Goal: Transaction & Acquisition: Register for event/course

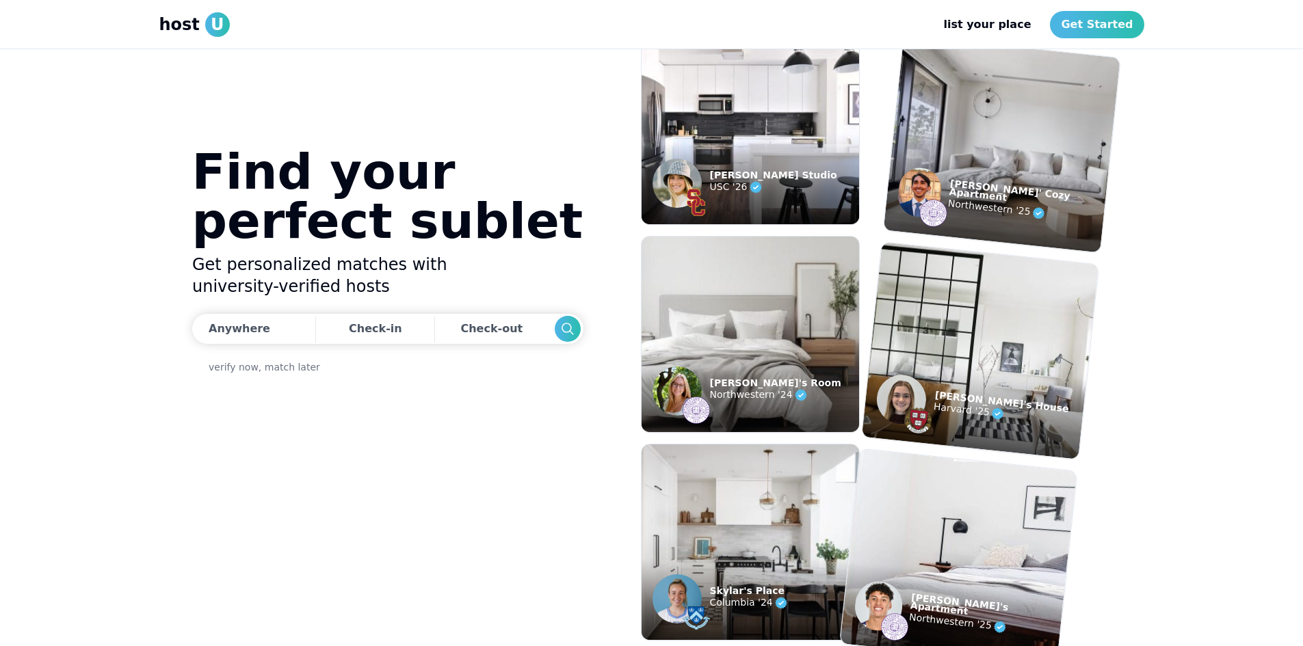
click at [671, 387] on img at bounding box center [676, 391] width 49 height 49
click at [754, 382] on p "[PERSON_NAME]'s Room" at bounding box center [775, 383] width 131 height 8
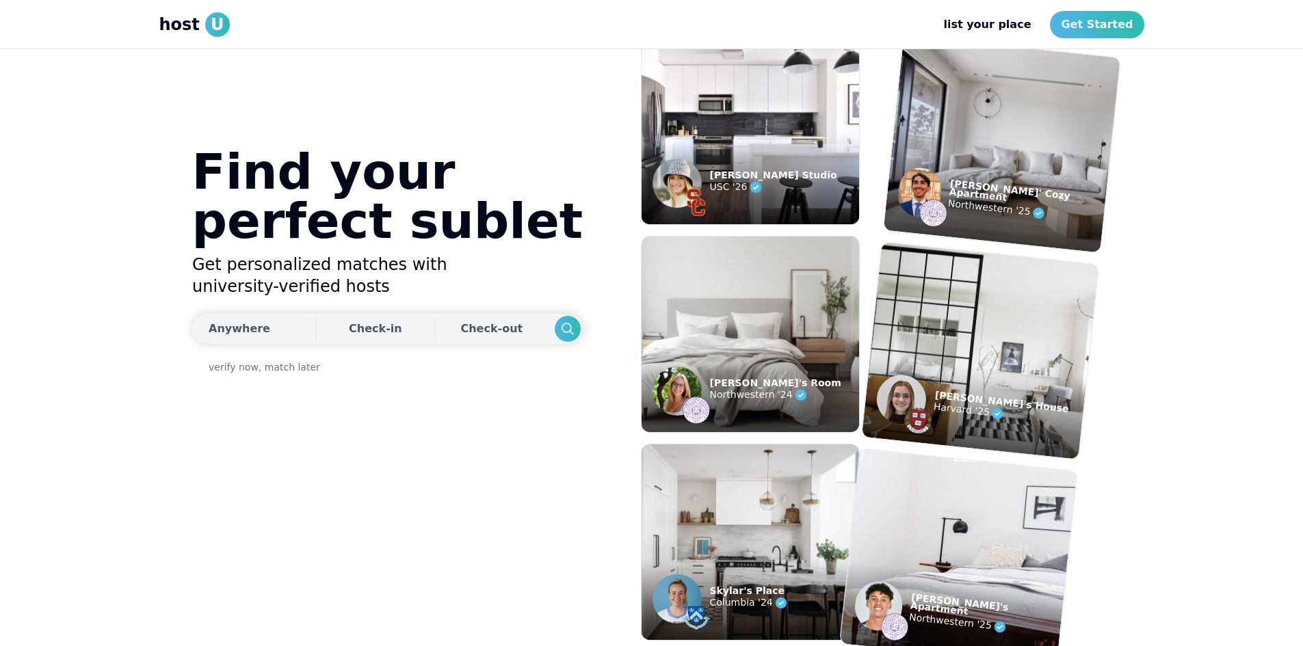
click at [262, 332] on button "Anywhere" at bounding box center [252, 329] width 120 height 30
click at [289, 378] on input "text" at bounding box center [369, 369] width 274 height 27
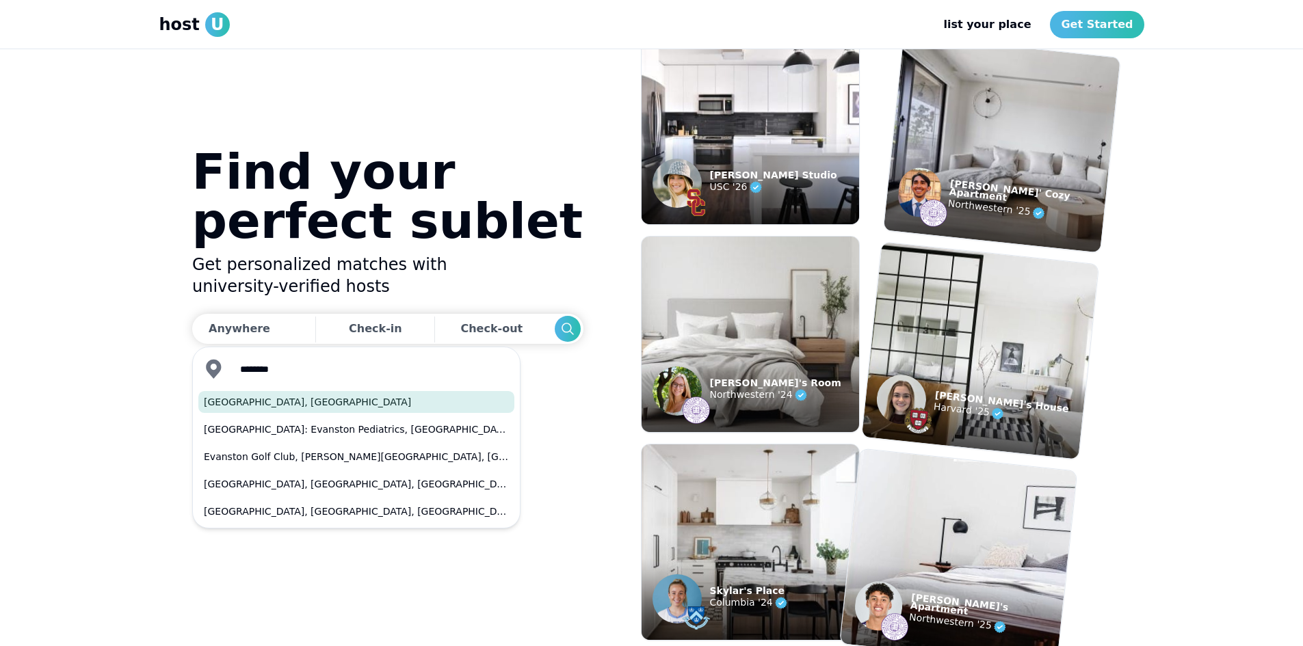
click at [269, 402] on button "[GEOGRAPHIC_DATA], [GEOGRAPHIC_DATA]" at bounding box center [356, 402] width 316 height 22
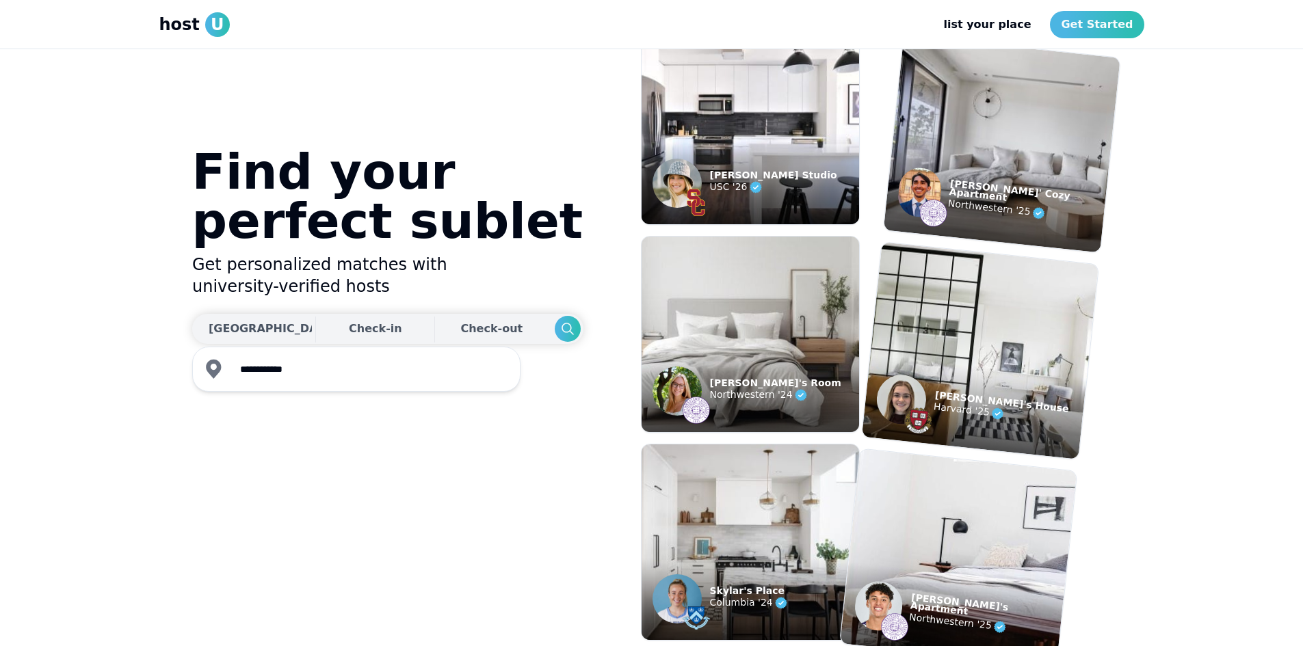
type input "**********"
click at [349, 329] on div "Check-in" at bounding box center [375, 328] width 53 height 27
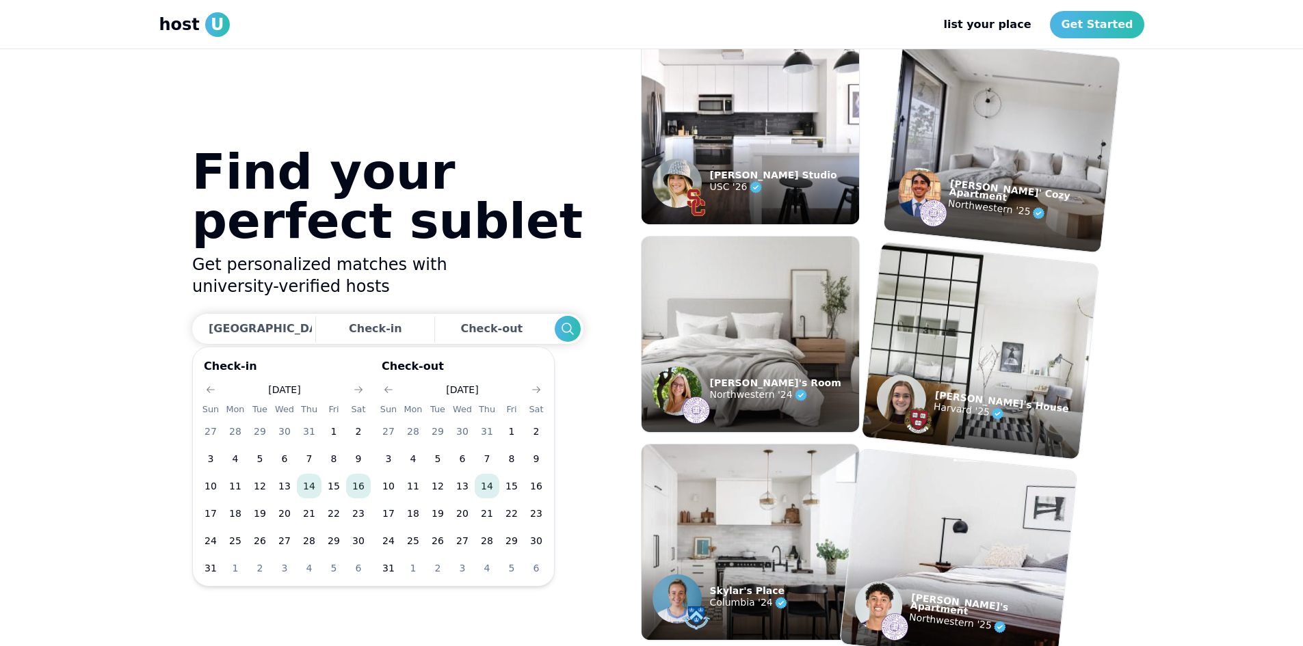
click at [360, 488] on button "16" at bounding box center [358, 486] width 25 height 25
click at [537, 386] on icon "Go to next month" at bounding box center [536, 389] width 11 height 11
click at [533, 485] on button "20" at bounding box center [536, 486] width 25 height 25
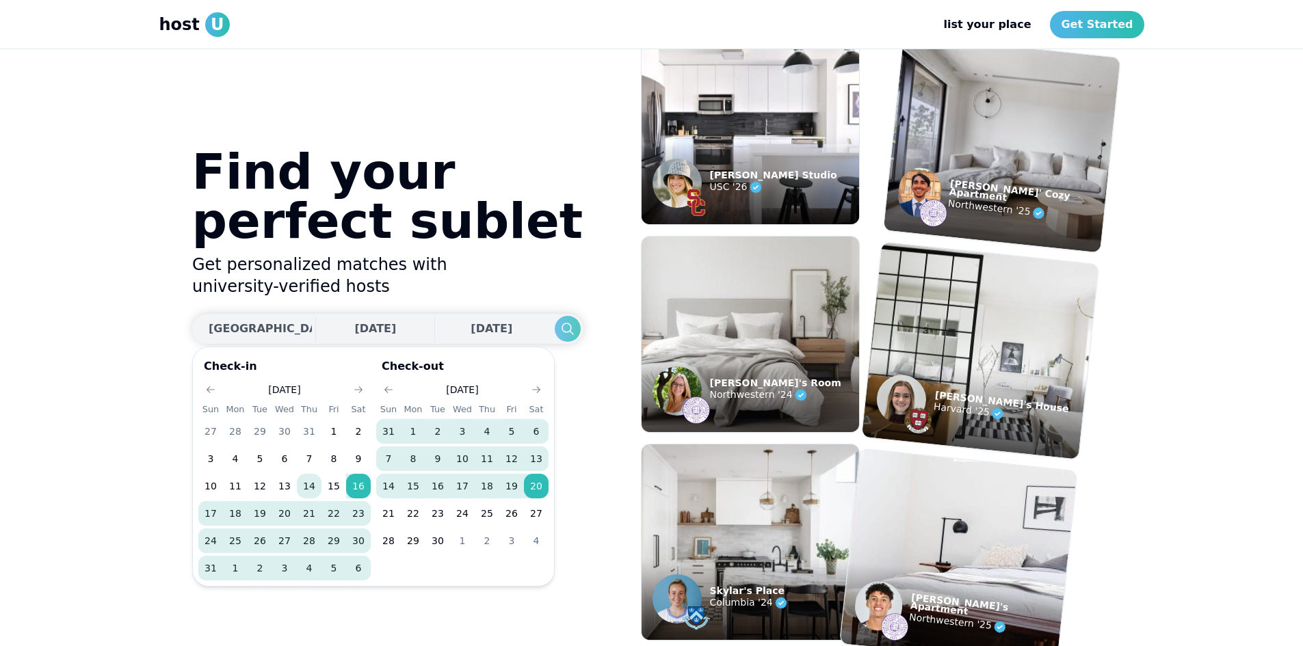
click at [559, 329] on icon "Search" at bounding box center [567, 329] width 16 height 16
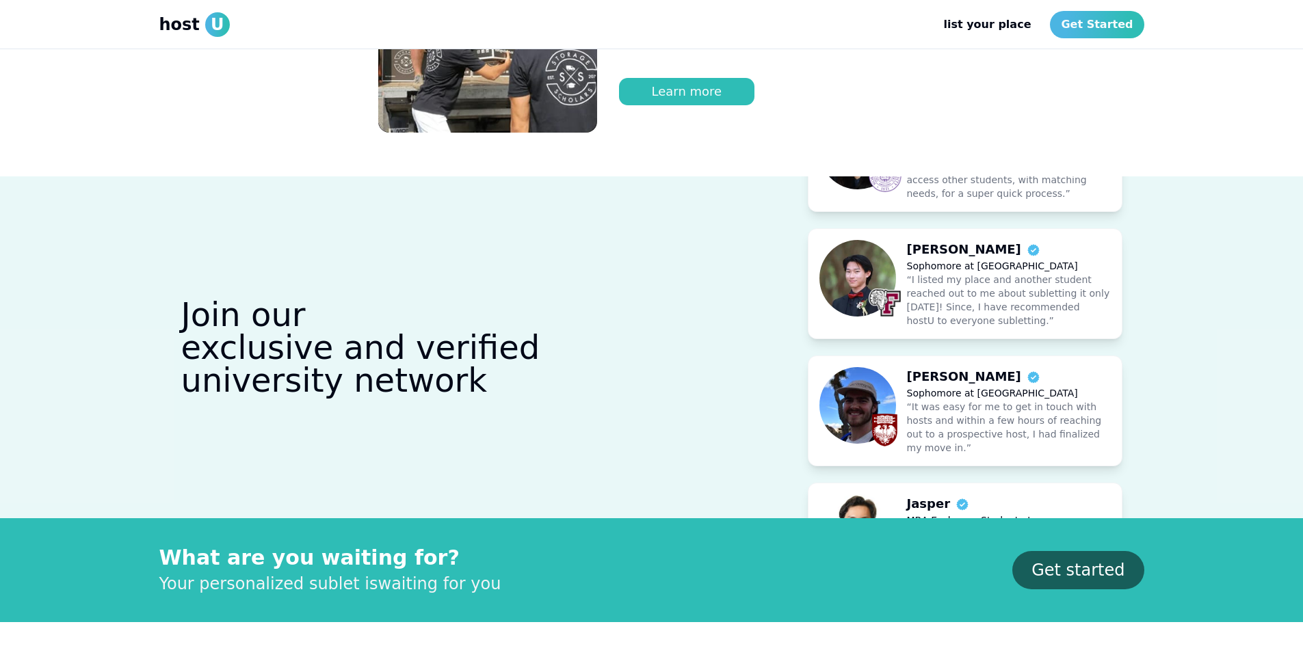
scroll to position [1094, 0]
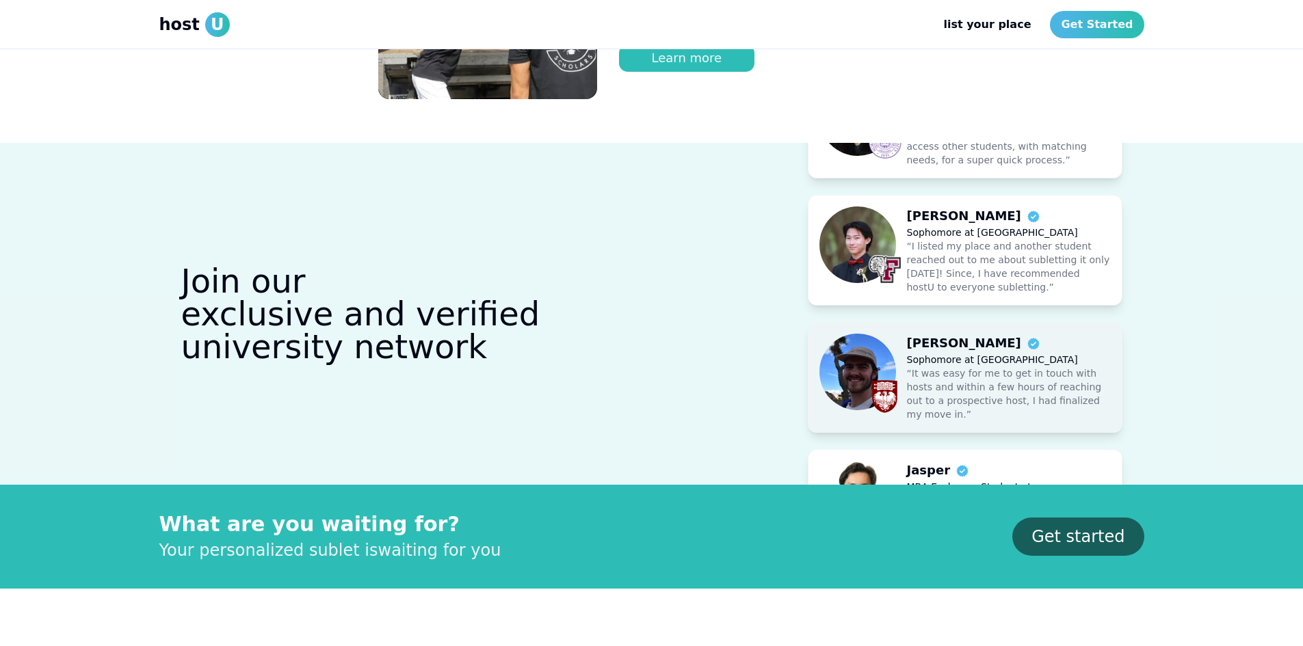
drag, startPoint x: 968, startPoint y: 294, endPoint x: 991, endPoint y: 365, distance: 74.6
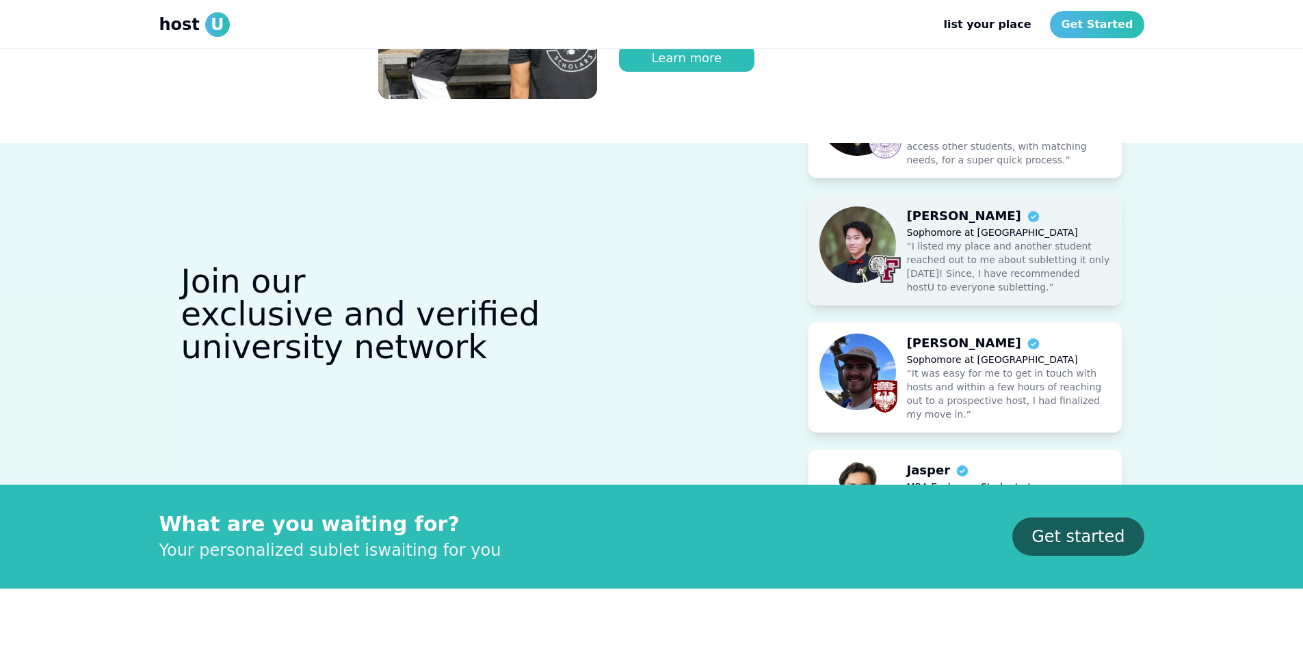
drag, startPoint x: 1026, startPoint y: 180, endPoint x: 1027, endPoint y: 263, distance: 83.5
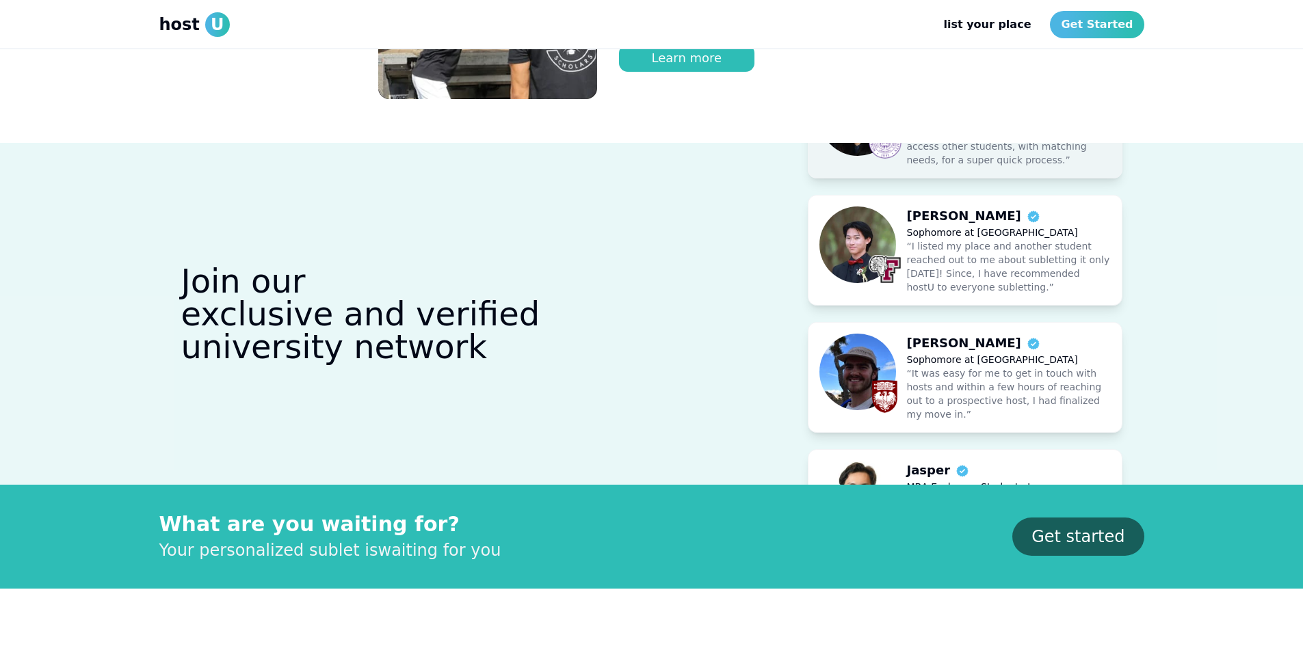
click at [941, 503] on p "“hostU connected me with subletters who were perfect matches. I was able to acc…" at bounding box center [1009, 530] width 204 height 55
click at [854, 471] on img at bounding box center [857, 509] width 77 height 77
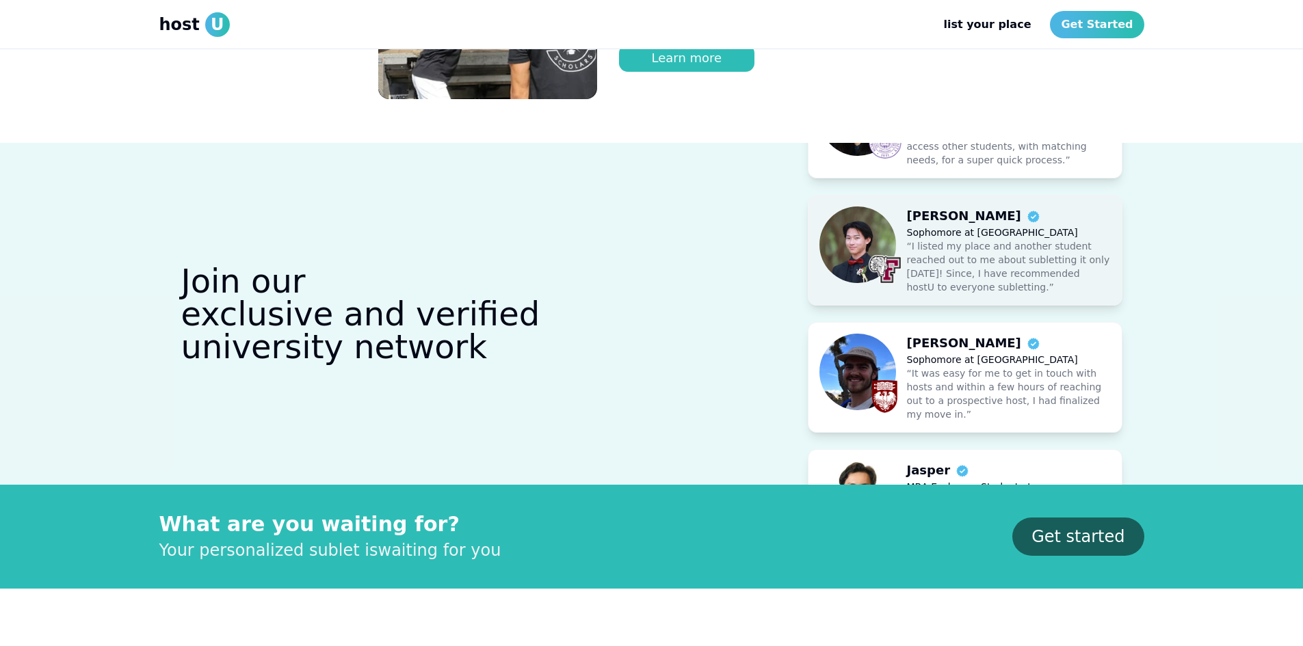
drag, startPoint x: 953, startPoint y: 337, endPoint x: 944, endPoint y: 251, distance: 86.6
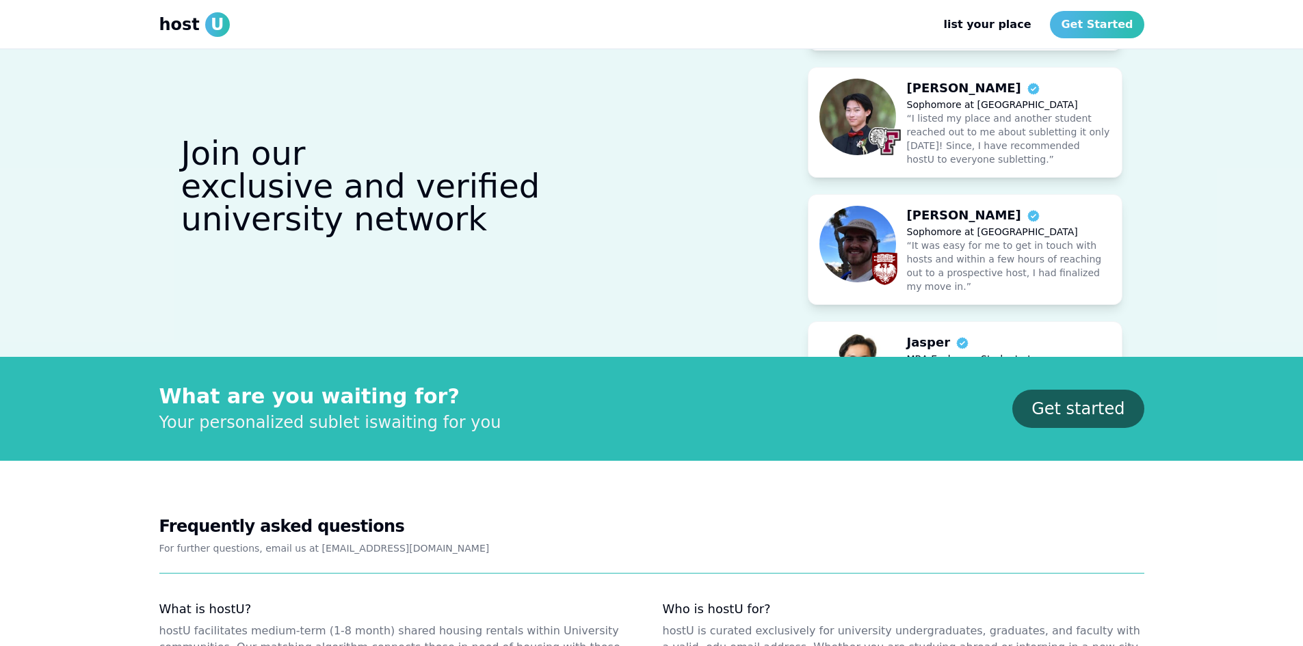
scroll to position [1120, 0]
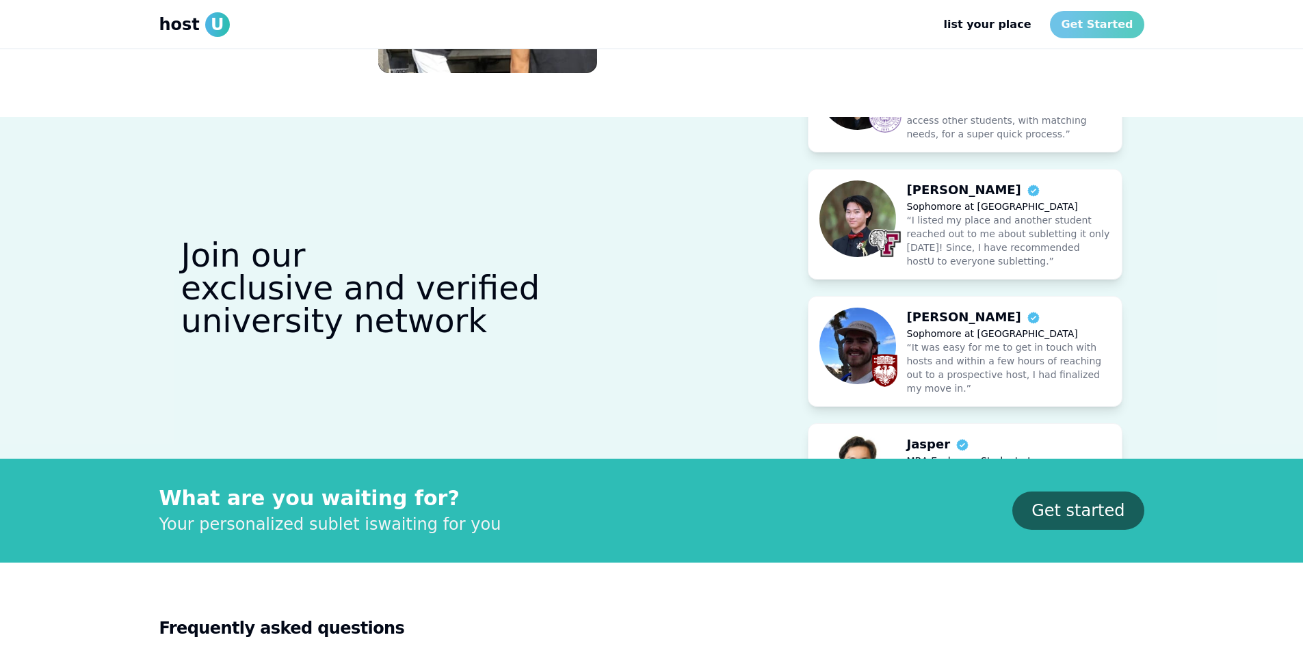
click at [1084, 28] on link "Get Started" at bounding box center [1097, 24] width 94 height 27
